Goal: Transaction & Acquisition: Purchase product/service

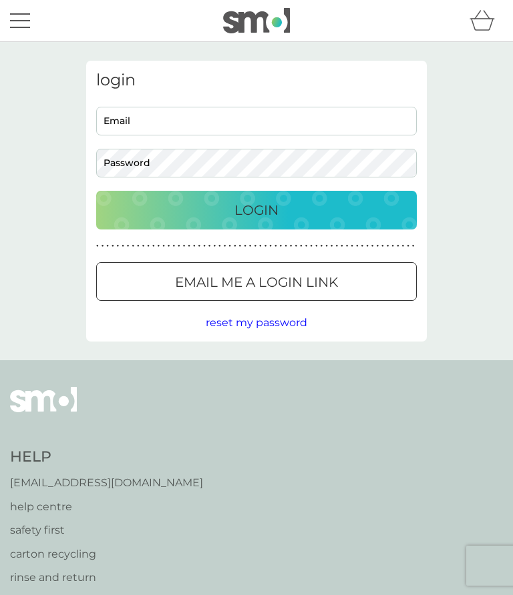
click at [127, 119] on input "Email" at bounding box center [256, 121] width 320 height 29
type input "[EMAIL_ADDRESS][DOMAIN_NAME]"
click at [272, 208] on p "Login" at bounding box center [256, 210] width 44 height 21
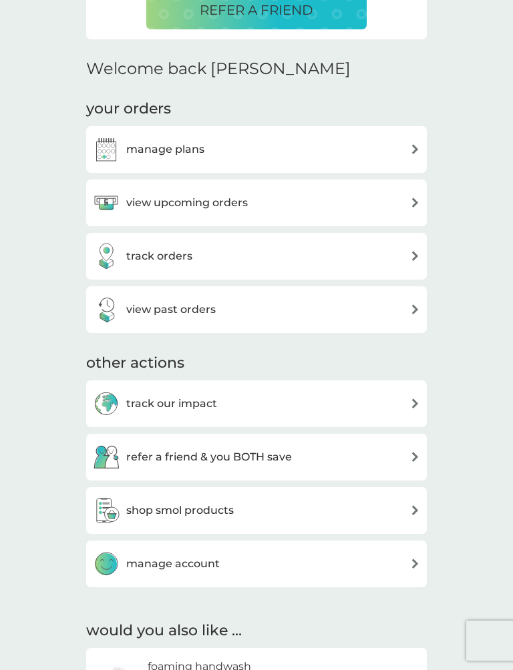
scroll to position [358, 0]
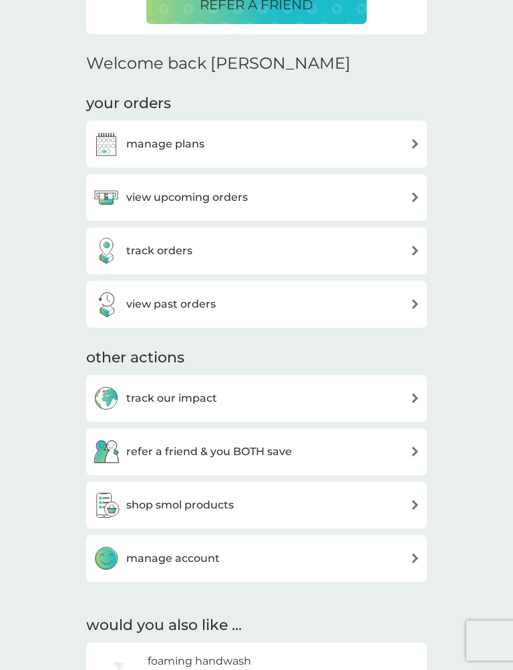
click at [417, 502] on img at bounding box center [415, 505] width 10 height 10
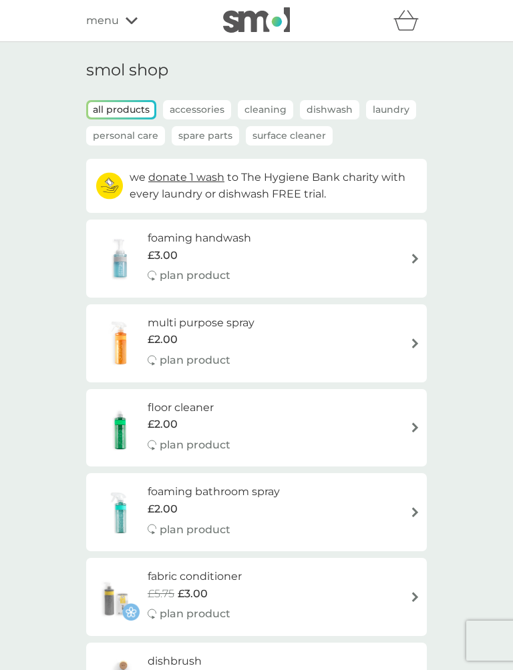
click at [272, 106] on p "Cleaning" at bounding box center [265, 109] width 55 height 19
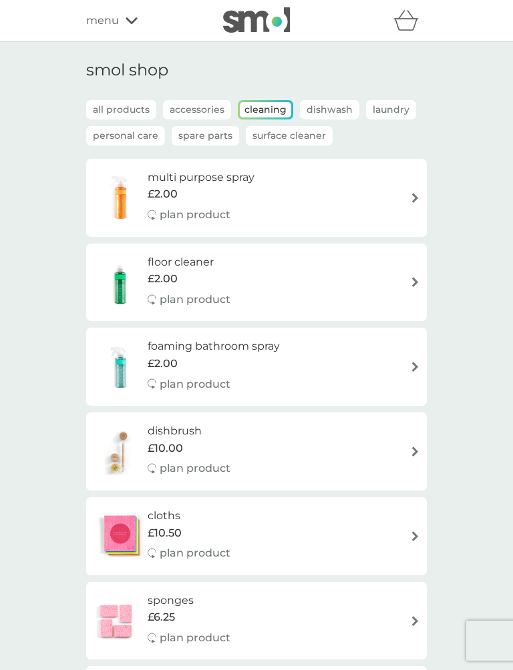
click at [417, 193] on img at bounding box center [415, 198] width 10 height 10
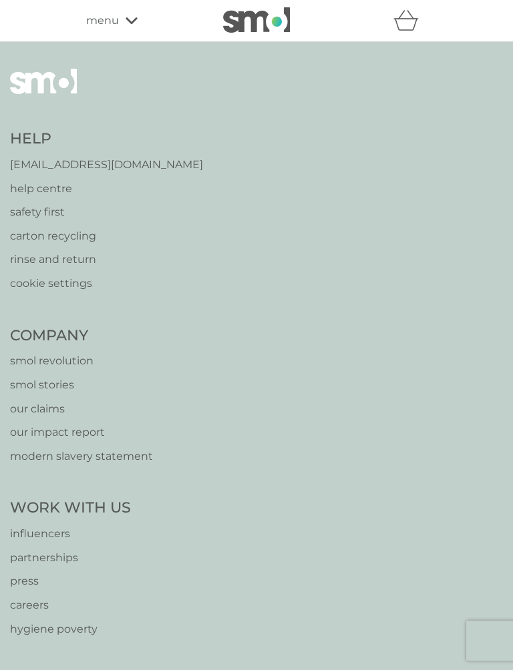
select select "112"
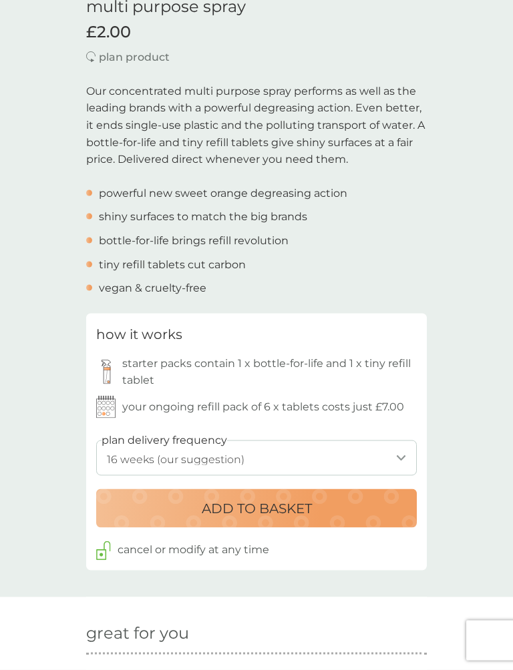
scroll to position [362, 0]
click at [115, 399] on img at bounding box center [105, 406] width 19 height 23
click at [390, 401] on p "your ongoing refill pack of 6 x tablets costs just £7.00" at bounding box center [263, 406] width 282 height 17
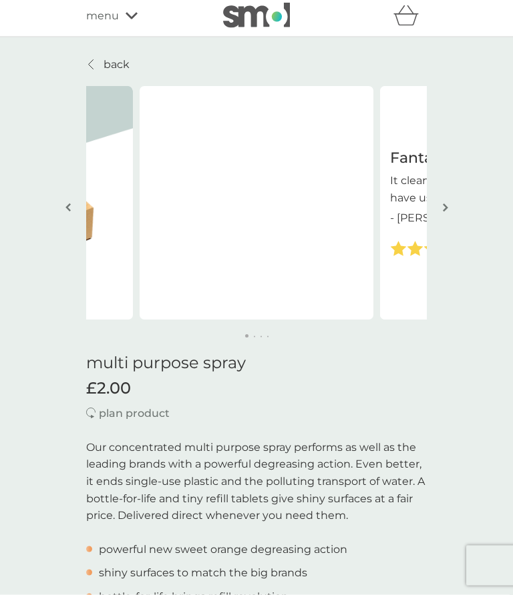
scroll to position [0, 0]
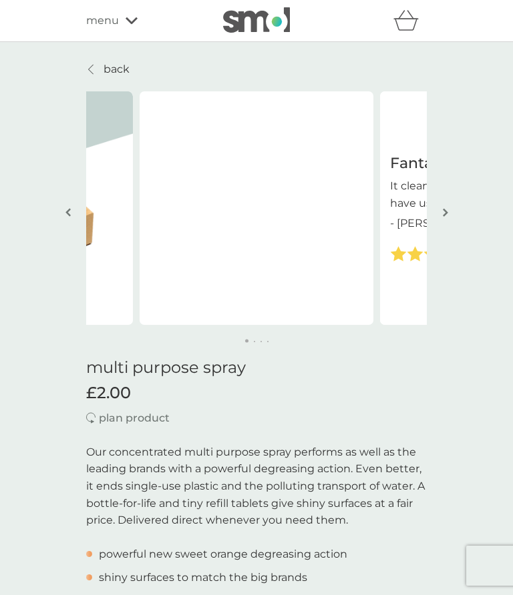
click at [449, 206] on button "button" at bounding box center [445, 213] width 10 height 67
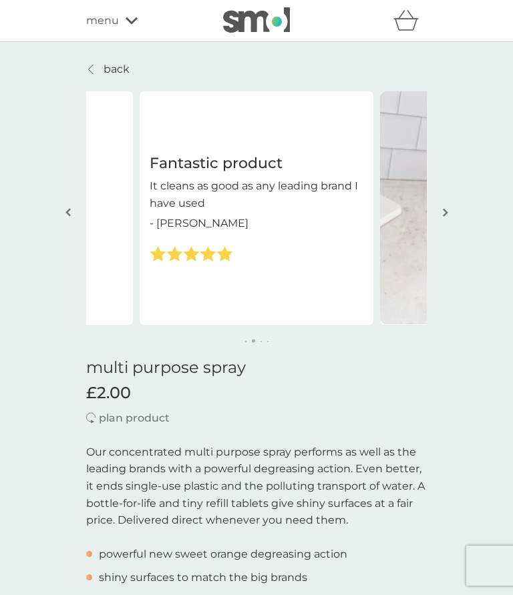
click at [449, 210] on button "button" at bounding box center [445, 213] width 10 height 67
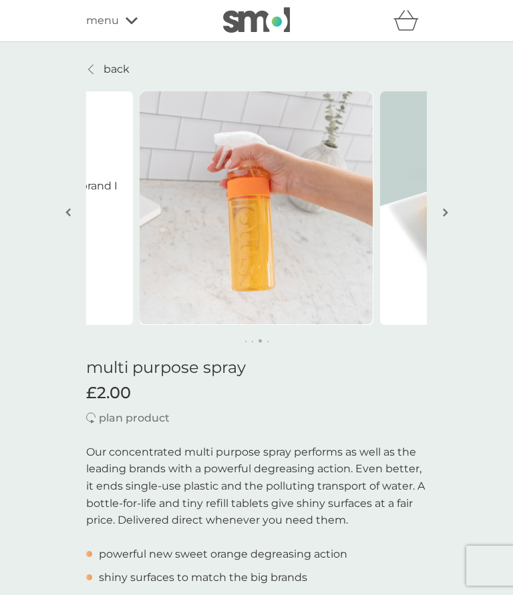
click at [449, 208] on button "button" at bounding box center [445, 213] width 10 height 67
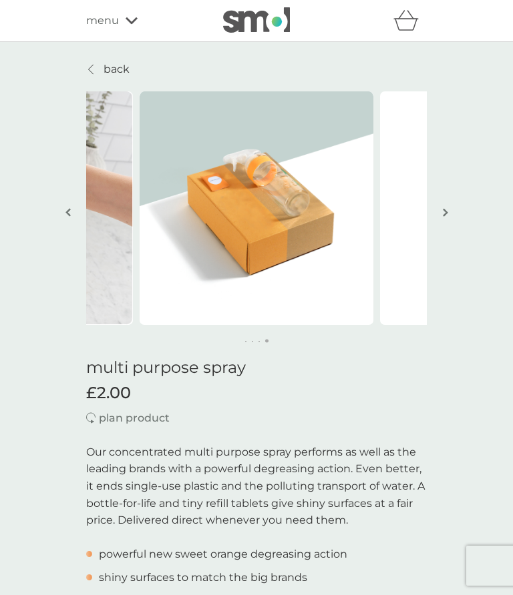
click at [446, 208] on img "button" at bounding box center [445, 213] width 5 height 10
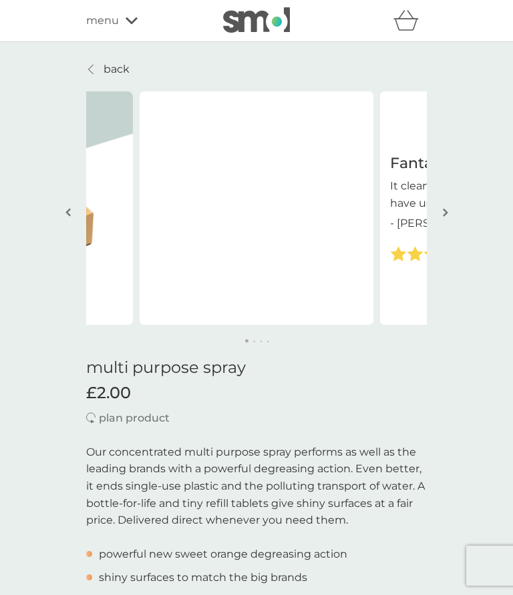
click at [135, 16] on div "menu" at bounding box center [142, 20] width 113 height 17
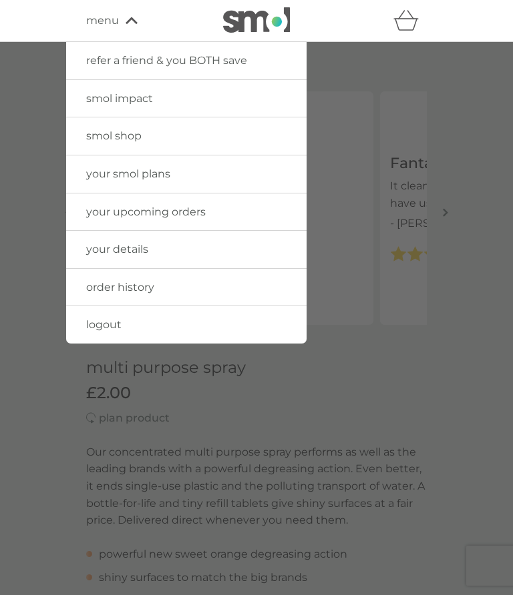
click at [447, 219] on div at bounding box center [256, 339] width 513 height 595
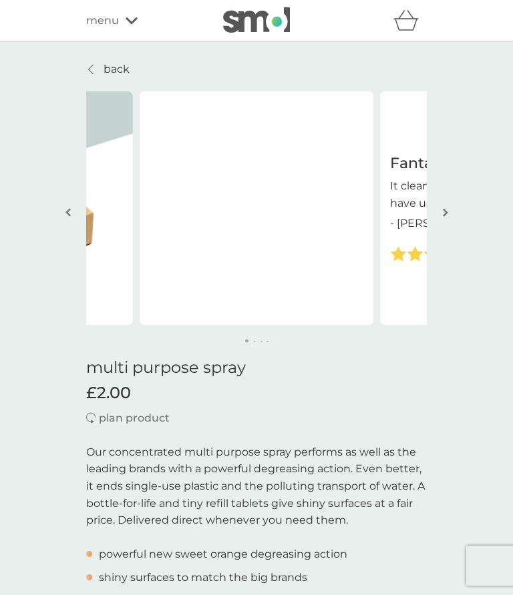
click at [137, 16] on div "menu" at bounding box center [142, 20] width 113 height 17
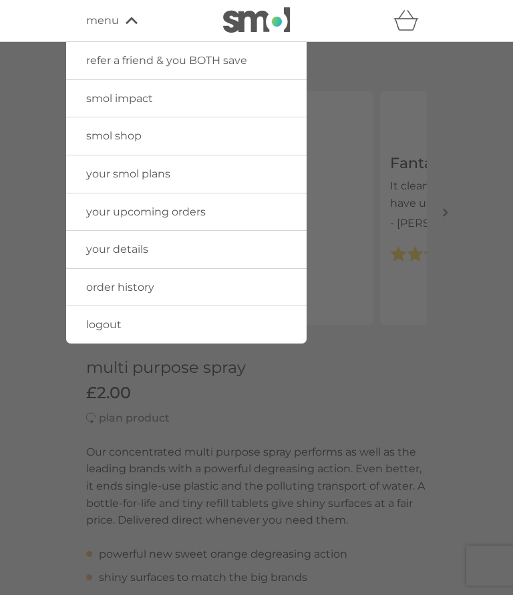
click at [188, 132] on link "smol shop" at bounding box center [186, 135] width 240 height 37
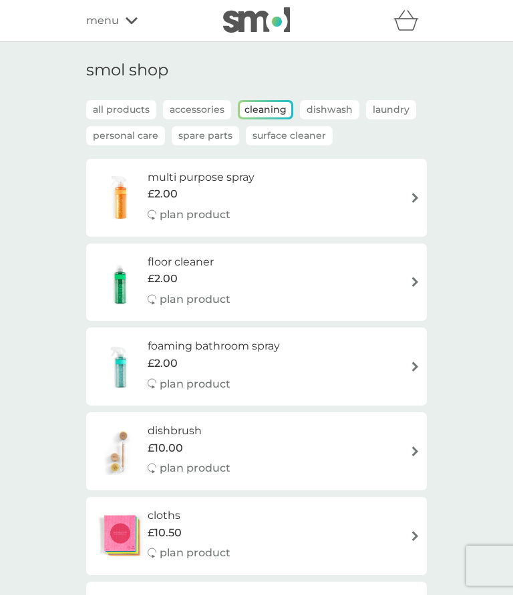
click at [214, 180] on h6 "multi purpose spray" at bounding box center [201, 177] width 107 height 17
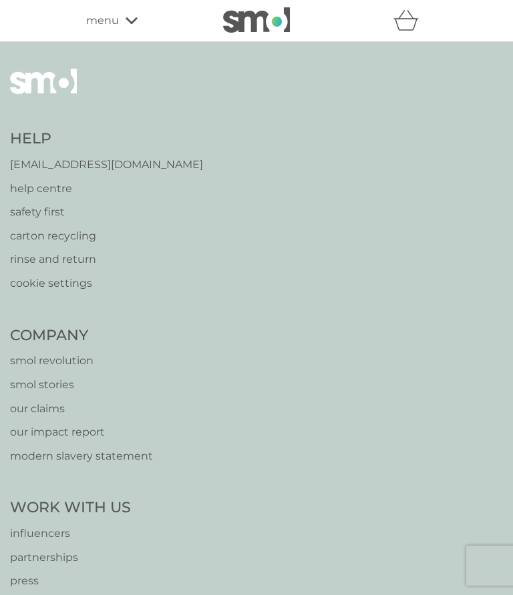
select select "112"
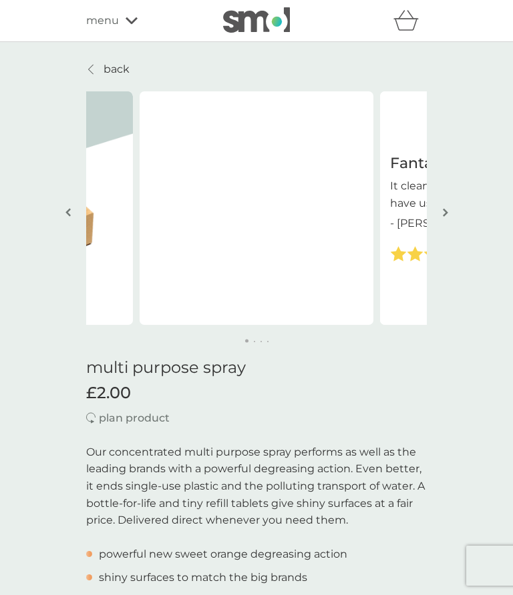
click at [421, 193] on p "It cleans as good as any leading brand I have used" at bounding box center [497, 195] width 214 height 34
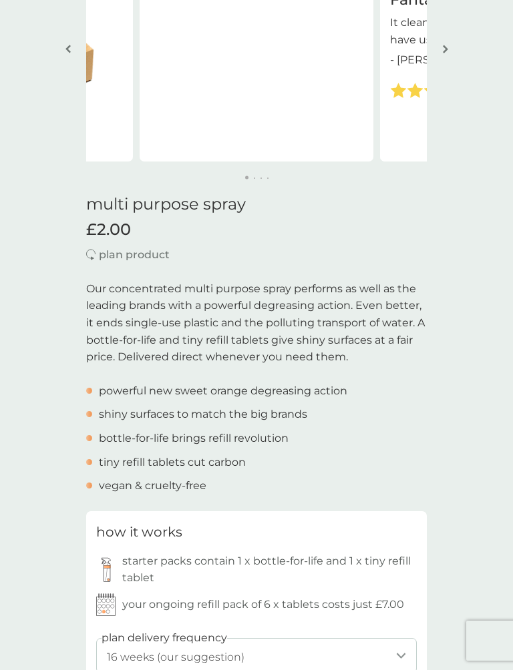
scroll to position [170, 0]
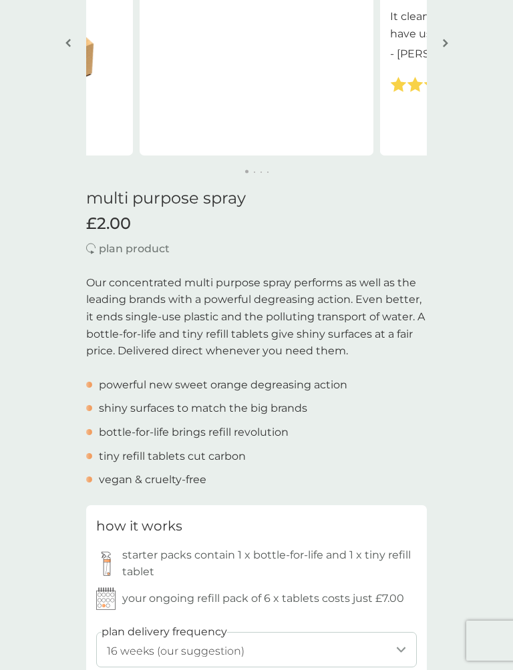
click at [239, 450] on p "tiny refill tablets cut carbon" at bounding box center [172, 456] width 147 height 17
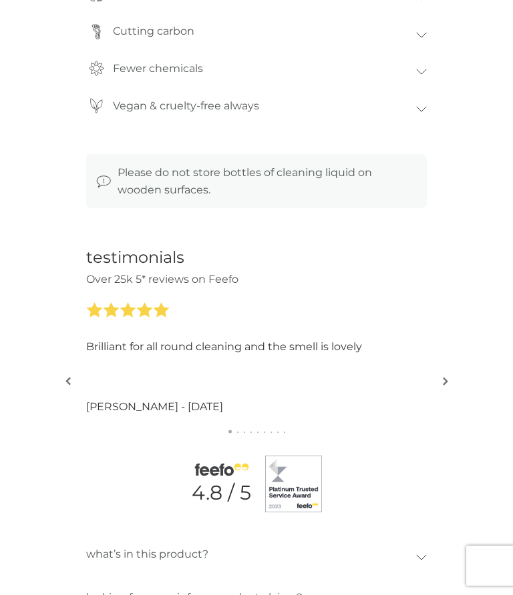
scroll to position [1261, 0]
